Goal: Check status: Check status

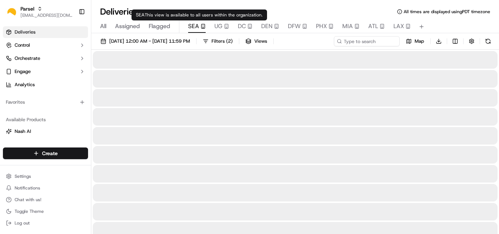
click at [194, 26] on span "SEA" at bounding box center [193, 26] width 11 height 9
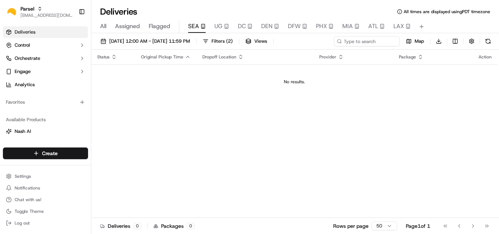
click at [212, 26] on div "All Assigned Flagged SEA UG DC DEN DFW PHX MIA ATL LAX" at bounding box center [295, 26] width 408 height 13
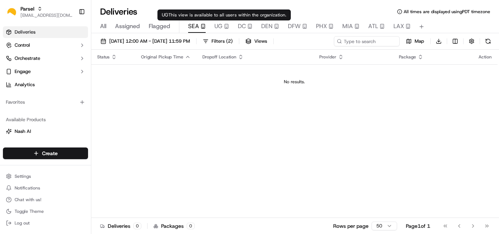
click at [215, 27] on span "UG" at bounding box center [218, 26] width 8 height 9
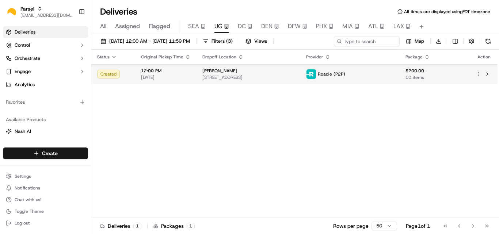
click at [233, 75] on span "[STREET_ADDRESS]" at bounding box center [248, 78] width 92 height 6
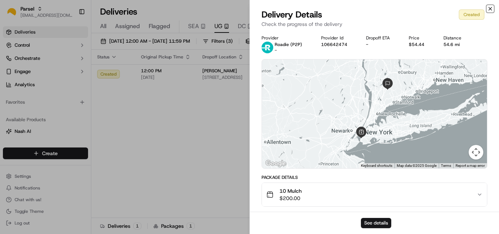
click at [491, 6] on icon "button" at bounding box center [490, 9] width 6 height 6
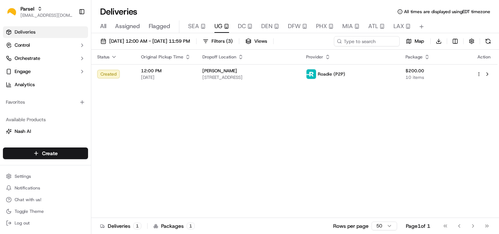
drag, startPoint x: 289, startPoint y: 8, endPoint x: 298, endPoint y: 0, distance: 12.4
click at [291, 5] on div "Deliveries All times are displayed using EDT timezone All Assigned Flagged SEA …" at bounding box center [295, 117] width 408 height 234
